Goal: Task Accomplishment & Management: Complete application form

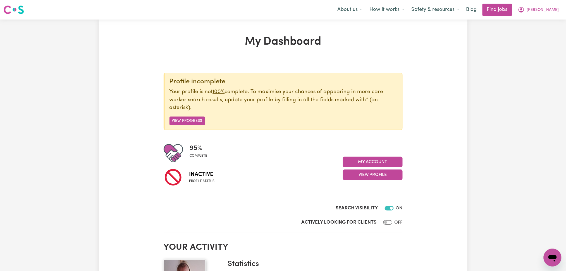
scroll to position [74, 0]
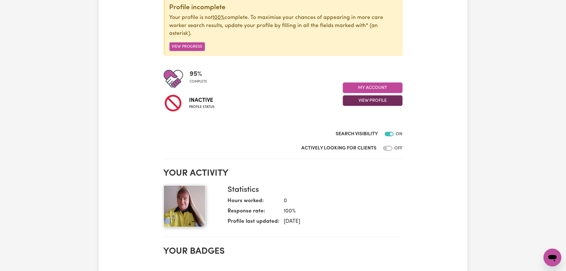
click at [377, 103] on button "View Profile" at bounding box center [373, 100] width 60 height 11
click at [372, 127] on link "Profile Completeness" at bounding box center [369, 126] width 52 height 11
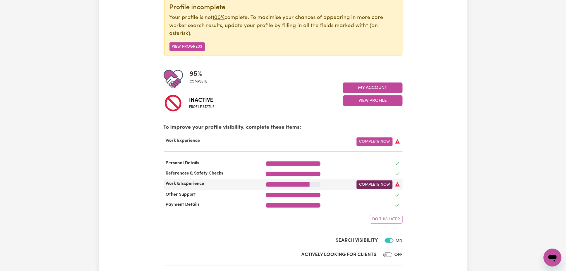
click at [372, 189] on link "Complete Now" at bounding box center [375, 185] width 36 height 9
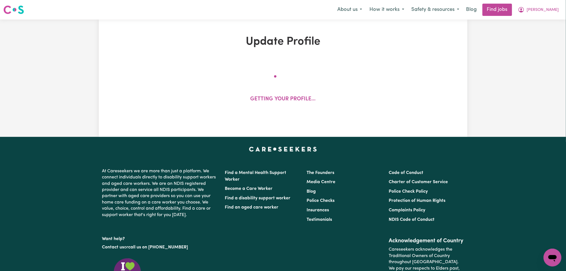
select select "Certificate III (Individual Support)"
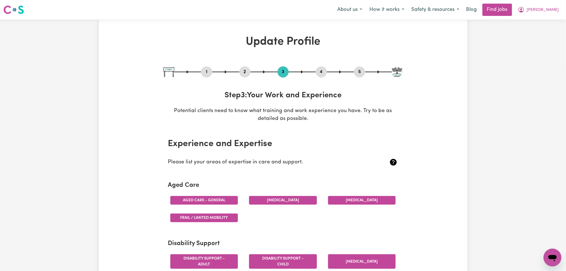
click at [207, 75] on button "1" at bounding box center [206, 71] width 11 height 7
select select "[DEMOGRAPHIC_DATA]"
select select "[DEMOGRAPHIC_DATA] Citizen"
select select "Studying a healthcare related degree or qualification"
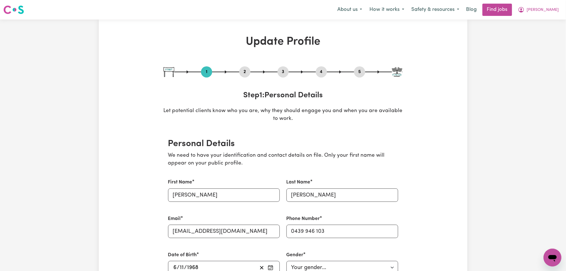
scroll to position [149, 0]
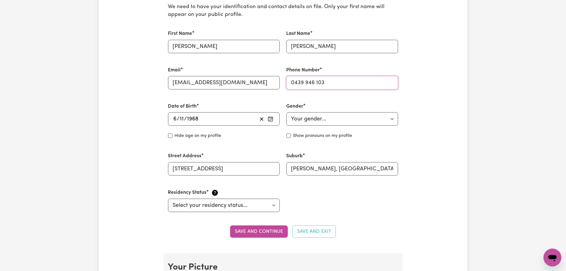
click at [309, 81] on input "0439 946 103" at bounding box center [342, 82] width 112 height 13
drag, startPoint x: 294, startPoint y: 81, endPoint x: 333, endPoint y: 84, distance: 39.4
click at [333, 84] on input "0439 946 103" at bounding box center [342, 82] width 112 height 13
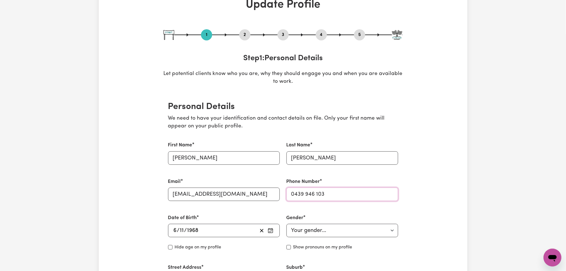
scroll to position [0, 0]
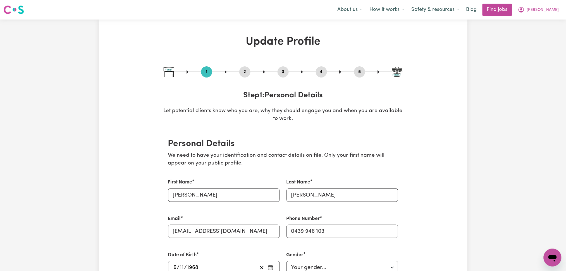
click at [246, 72] on button "2" at bounding box center [244, 71] width 11 height 7
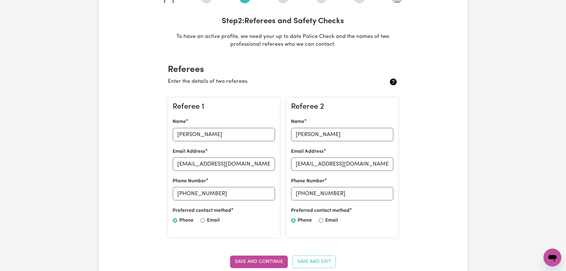
scroll to position [112, 0]
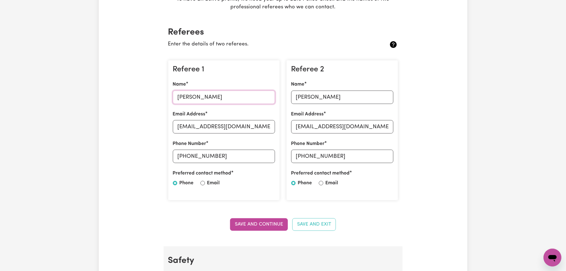
click at [211, 97] on input "[PERSON_NAME]" at bounding box center [224, 97] width 102 height 13
click at [191, 127] on input "[EMAIL_ADDRESS][DOMAIN_NAME]" at bounding box center [224, 126] width 102 height 13
click at [334, 96] on input "[PERSON_NAME]" at bounding box center [342, 97] width 102 height 13
click at [331, 135] on div "Referee 2 Name [PERSON_NAME] Email Address [EMAIL_ADDRESS][DOMAIN_NAME] Phone N…" at bounding box center [342, 130] width 112 height 141
click at [329, 131] on input "[EMAIL_ADDRESS][DOMAIN_NAME]" at bounding box center [342, 126] width 102 height 13
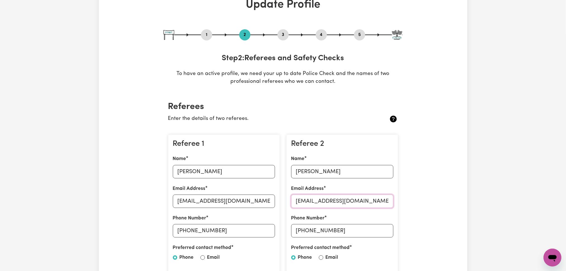
scroll to position [0, 0]
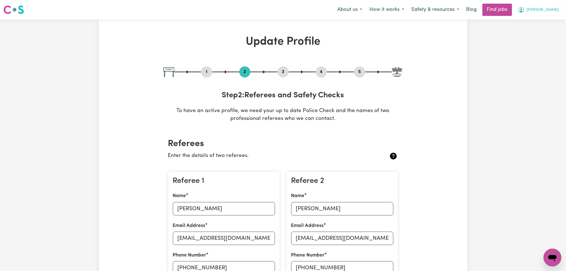
click at [547, 13] on button "[PERSON_NAME]" at bounding box center [538, 10] width 48 height 12
click at [541, 42] on link "Logout" at bounding box center [540, 42] width 44 height 11
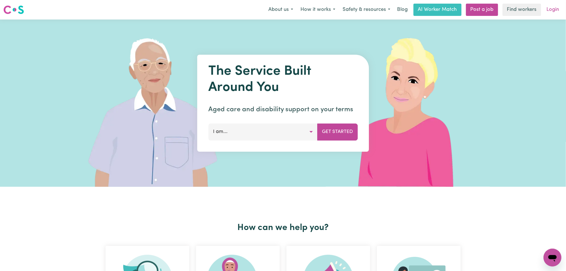
click at [549, 11] on link "Login" at bounding box center [552, 10] width 19 height 12
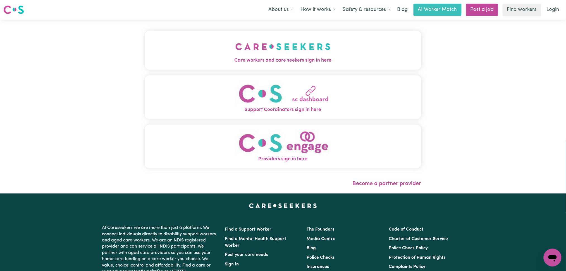
click at [161, 48] on button "Care workers and care seekers sign in here" at bounding box center [283, 50] width 276 height 39
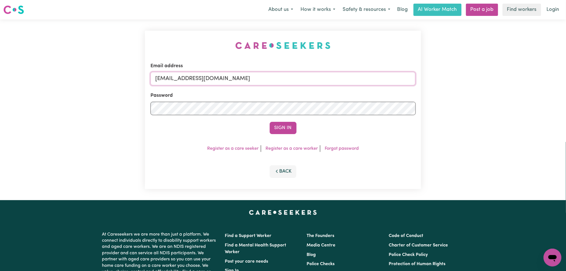
click at [227, 83] on input "[EMAIL_ADDRESS][DOMAIN_NAME]" at bounding box center [282, 78] width 265 height 13
drag, startPoint x: 183, startPoint y: 78, endPoint x: 326, endPoint y: 79, distance: 143.0
click at [328, 78] on input "Superuser~[EMAIL_ADDRESS][DOMAIN_NAME]" at bounding box center [282, 78] width 265 height 13
type input "Superuser~[PERSON_NAME][EMAIL_ADDRESS][DOMAIN_NAME]"
click at [278, 128] on button "Sign In" at bounding box center [283, 128] width 27 height 12
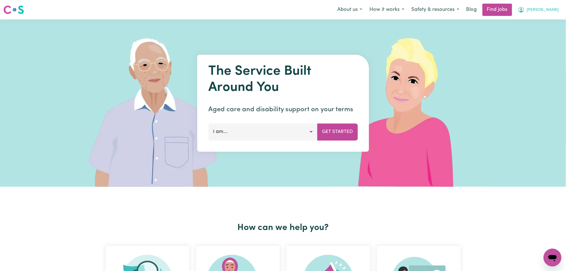
click at [548, 11] on span "[PERSON_NAME]" at bounding box center [543, 10] width 32 height 6
click at [545, 39] on link "Logout" at bounding box center [540, 42] width 44 height 11
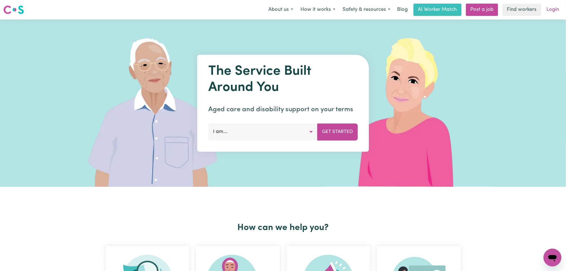
click at [550, 9] on link "Login" at bounding box center [552, 10] width 19 height 12
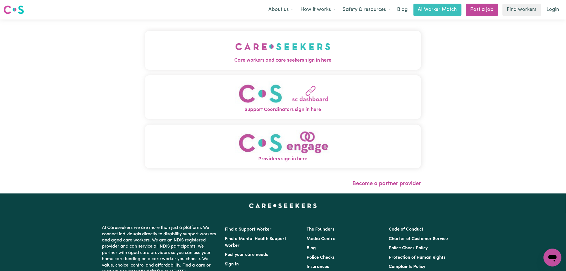
click at [248, 63] on span "Care workers and care seekers sign in here" at bounding box center [283, 60] width 276 height 7
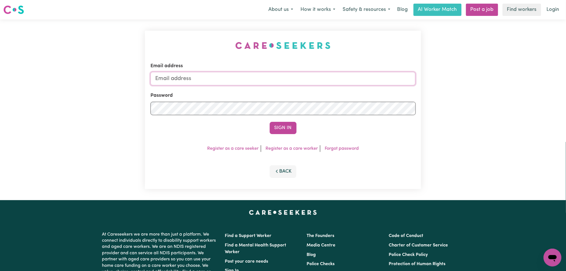
type input "[EMAIL_ADDRESS][DOMAIN_NAME]"
click at [273, 124] on button "Sign In" at bounding box center [283, 128] width 27 height 12
